Goal: Task Accomplishment & Management: Manage account settings

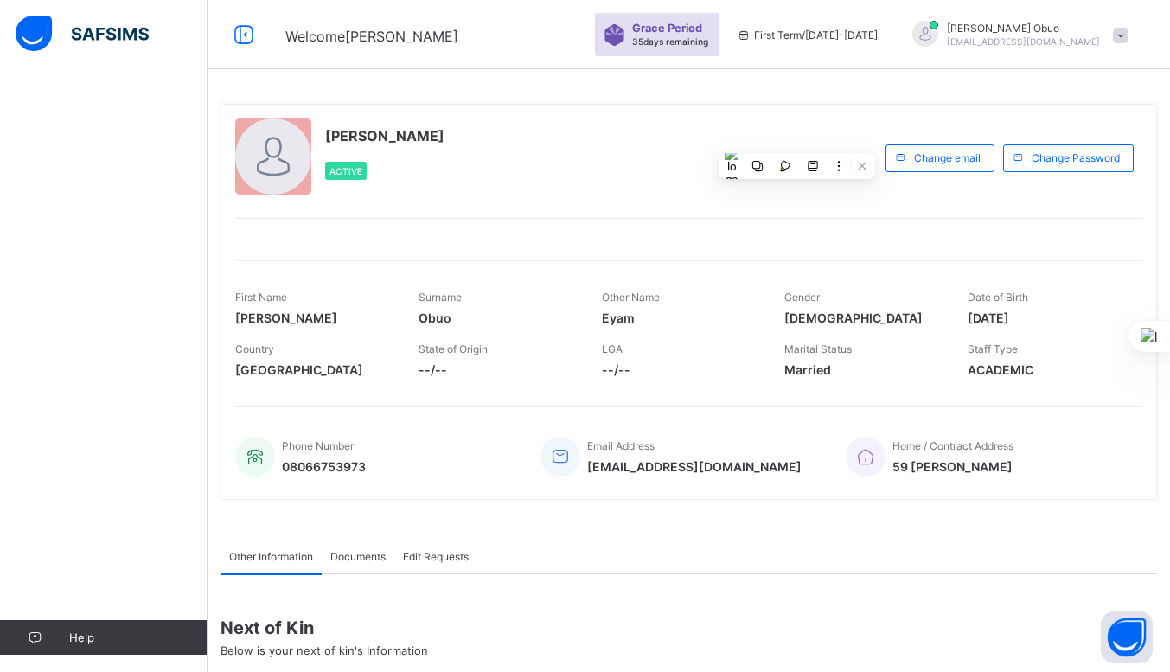
drag, startPoint x: 536, startPoint y: 89, endPoint x: 372, endPoint y: 78, distance: 164.7
click at [372, 78] on div "[PERSON_NAME] Obuo Active Request profile edit Change email Change Password Fir…" at bounding box center [689, 441] width 963 height 882
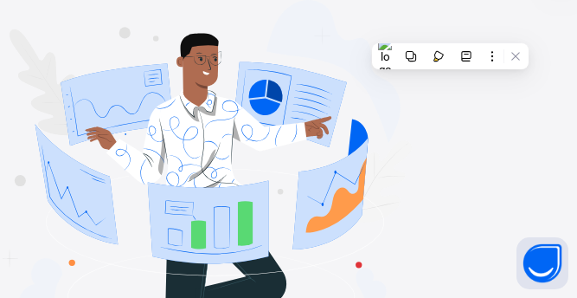
type input "**********"
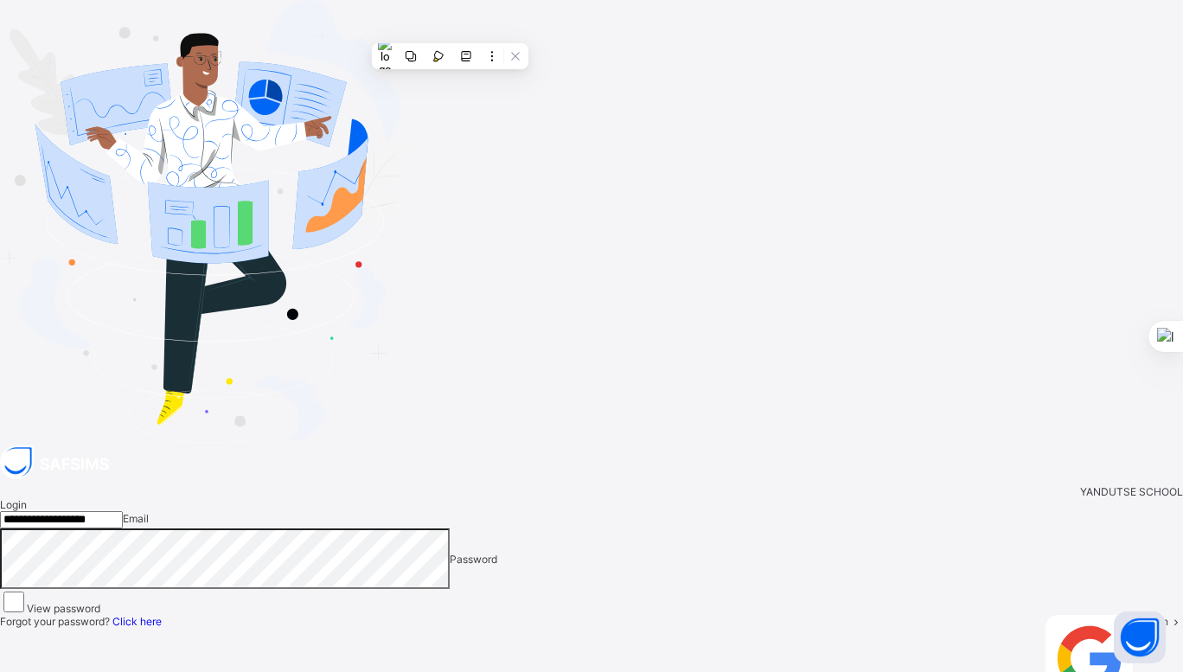
click at [1142, 615] on span "Login" at bounding box center [1155, 621] width 27 height 13
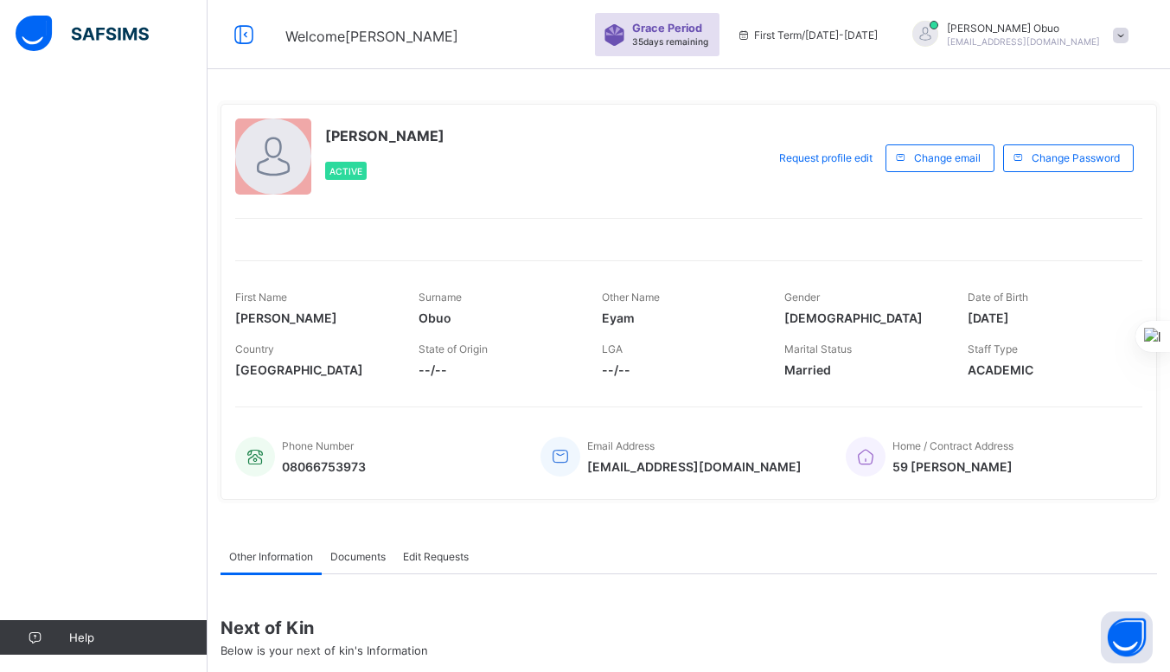
click at [1010, 484] on div "Home / Contract Address 59 [PERSON_NAME]" at bounding box center [985, 456] width 279 height 57
click at [708, 43] on span "35 days remaining" at bounding box center [670, 41] width 76 height 10
click at [845, 48] on div "First Term / [DATE]-[DATE]" at bounding box center [807, 34] width 158 height 69
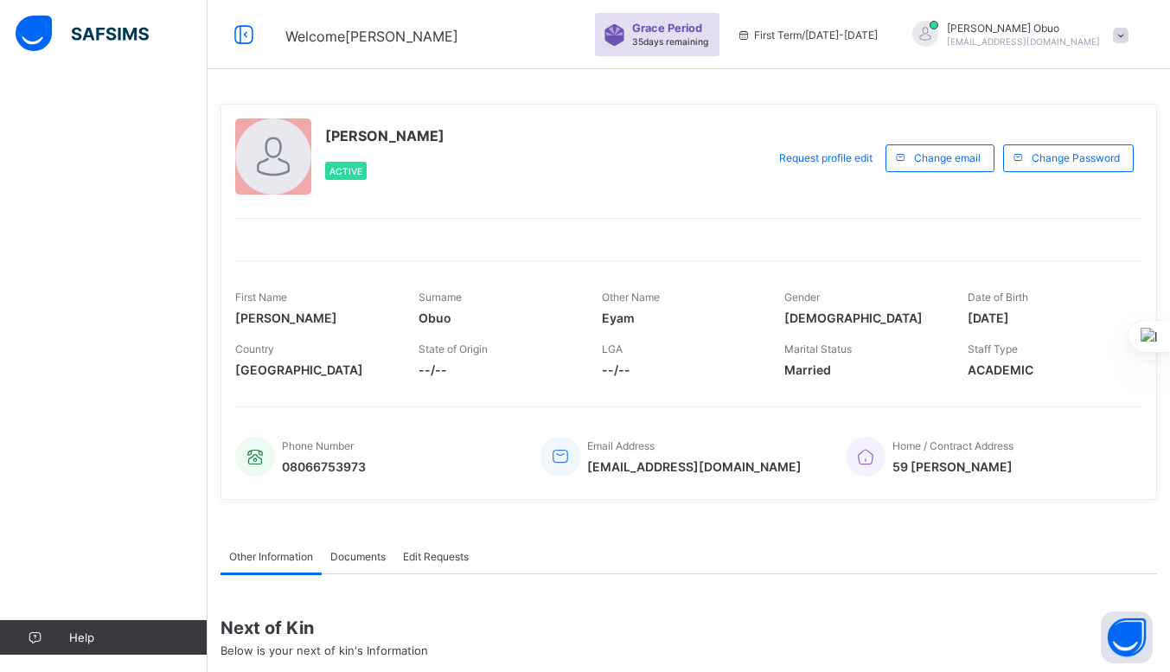
click at [878, 35] on span "First Term / [DATE]-[DATE]" at bounding box center [807, 35] width 141 height 13
click at [1043, 40] on span "[EMAIL_ADDRESS][DOMAIN_NAME]" at bounding box center [1023, 41] width 153 height 10
click at [817, 124] on div "Request profile edit Change email Change Password" at bounding box center [954, 158] width 376 height 79
click at [675, 93] on div "[PERSON_NAME] Obuo Active Request profile edit Change email Change Password Fir…" at bounding box center [689, 302] width 937 height 422
click at [344, 556] on span "Documents" at bounding box center [357, 556] width 55 height 13
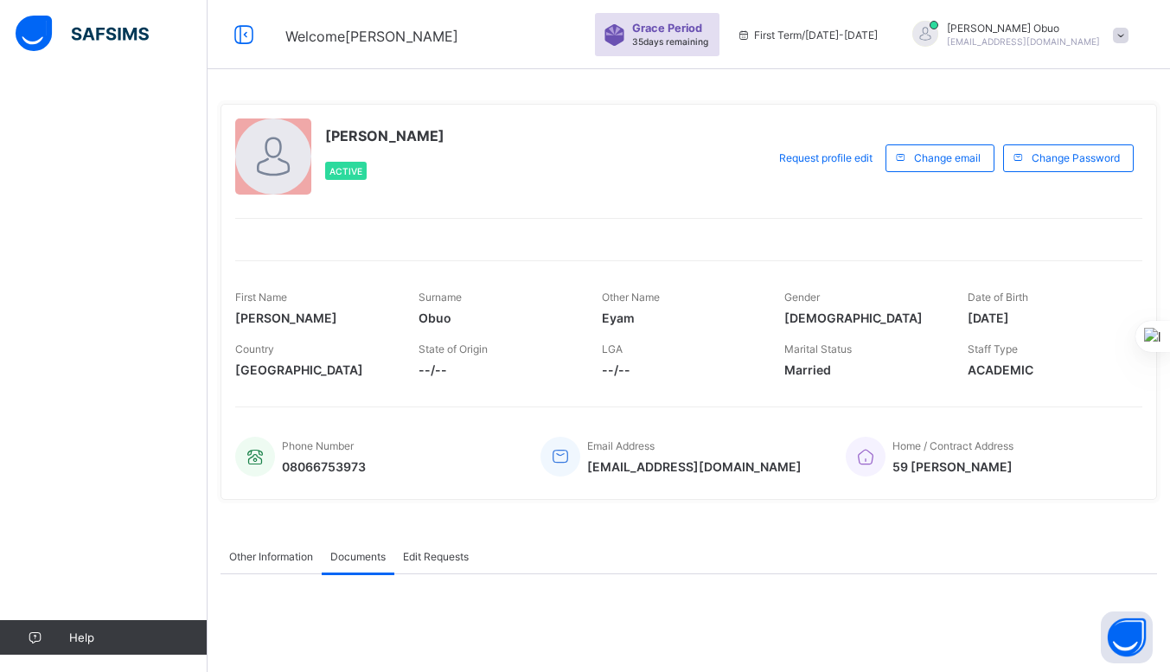
click at [455, 556] on span "Edit Requests" at bounding box center [436, 556] width 66 height 13
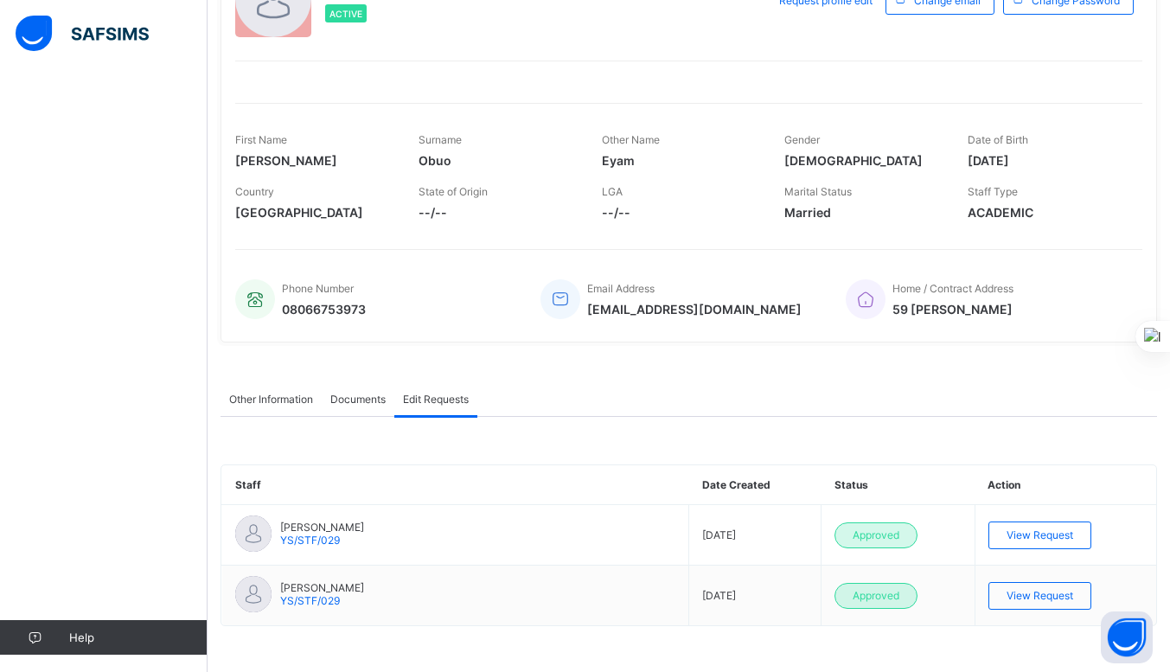
click at [375, 400] on span "Documents" at bounding box center [357, 399] width 55 height 13
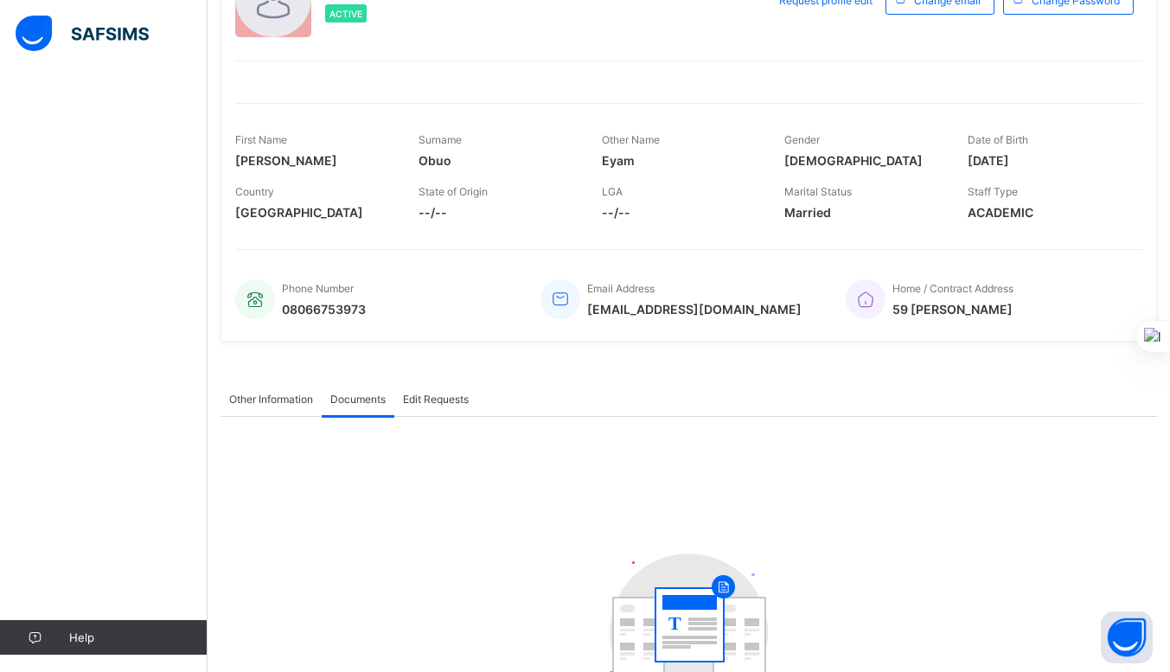
scroll to position [248, 0]
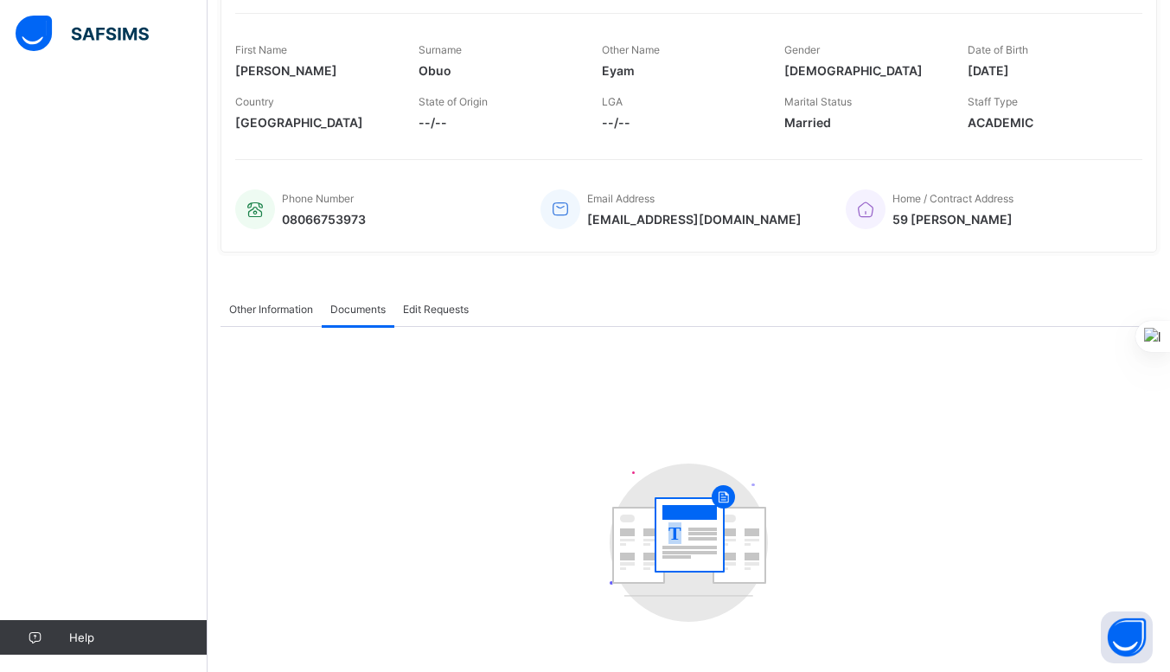
drag, startPoint x: 726, startPoint y: 498, endPoint x: 473, endPoint y: 426, distance: 262.8
click at [473, 426] on div "T" at bounding box center [689, 484] width 937 height 315
click at [287, 300] on div "Other Information" at bounding box center [271, 309] width 101 height 35
